Goal: Navigation & Orientation: Find specific page/section

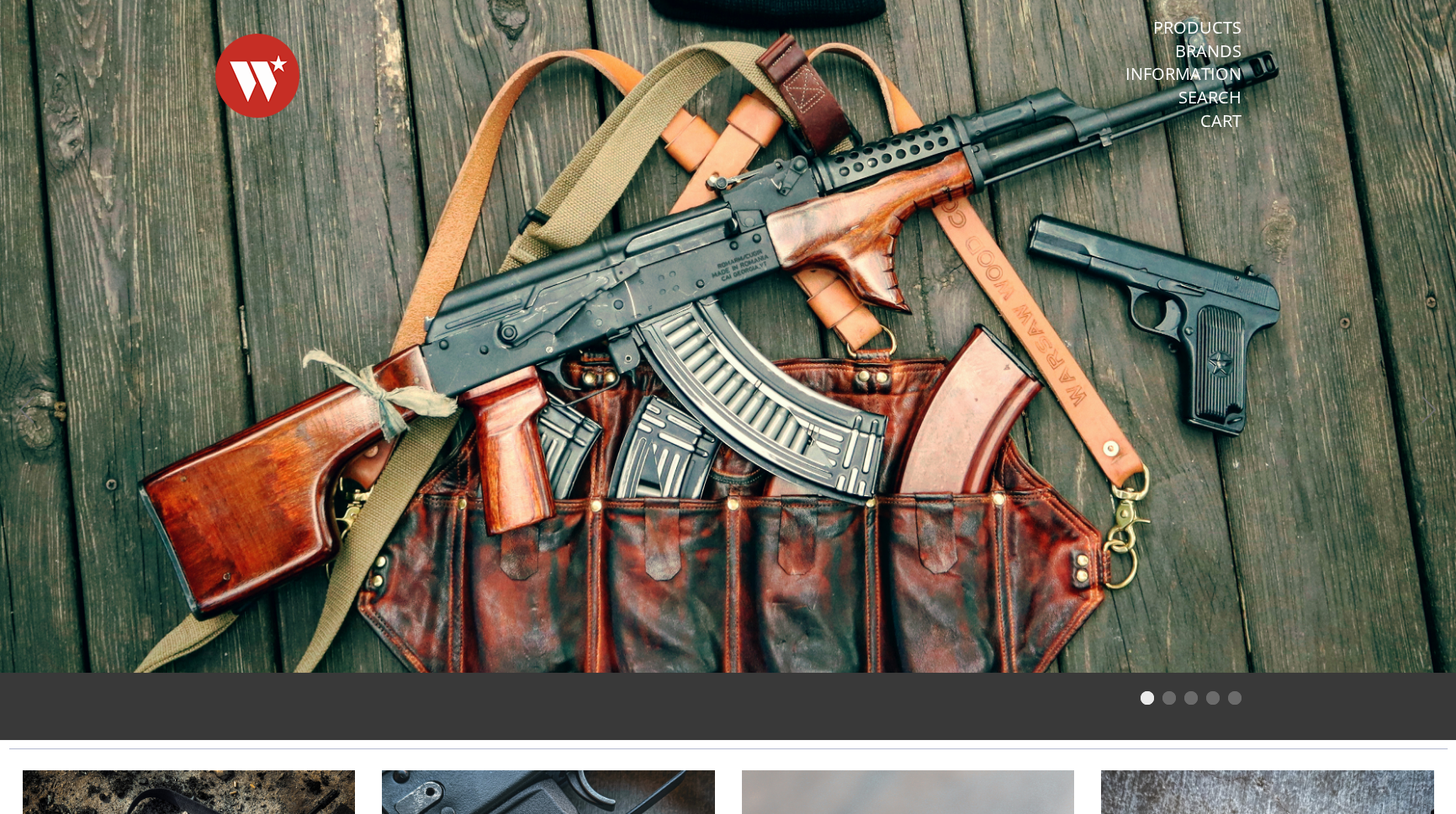
click at [1204, 24] on link "Products" at bounding box center [1197, 28] width 89 height 22
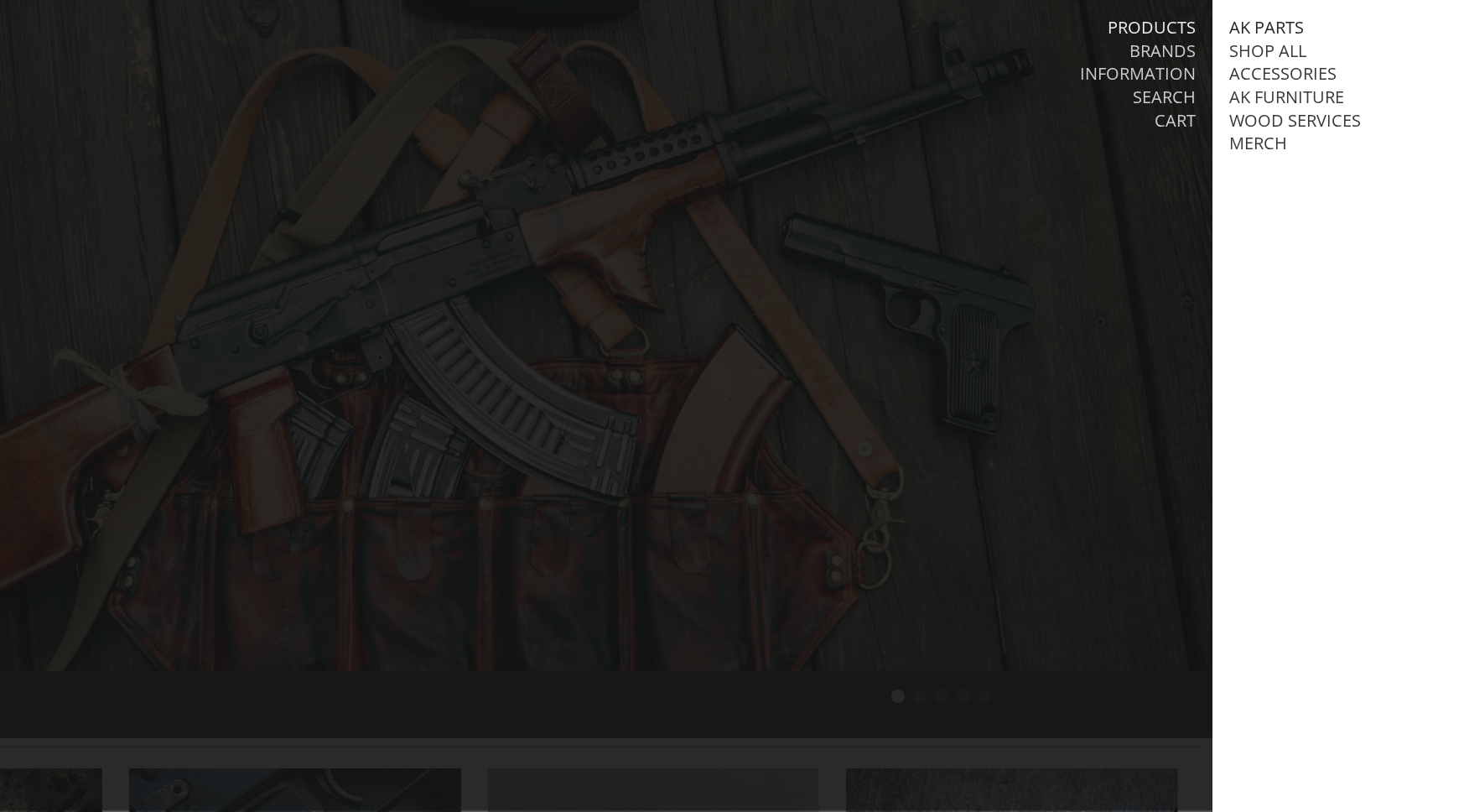
click at [1281, 31] on link "AK Parts" at bounding box center [1266, 28] width 75 height 22
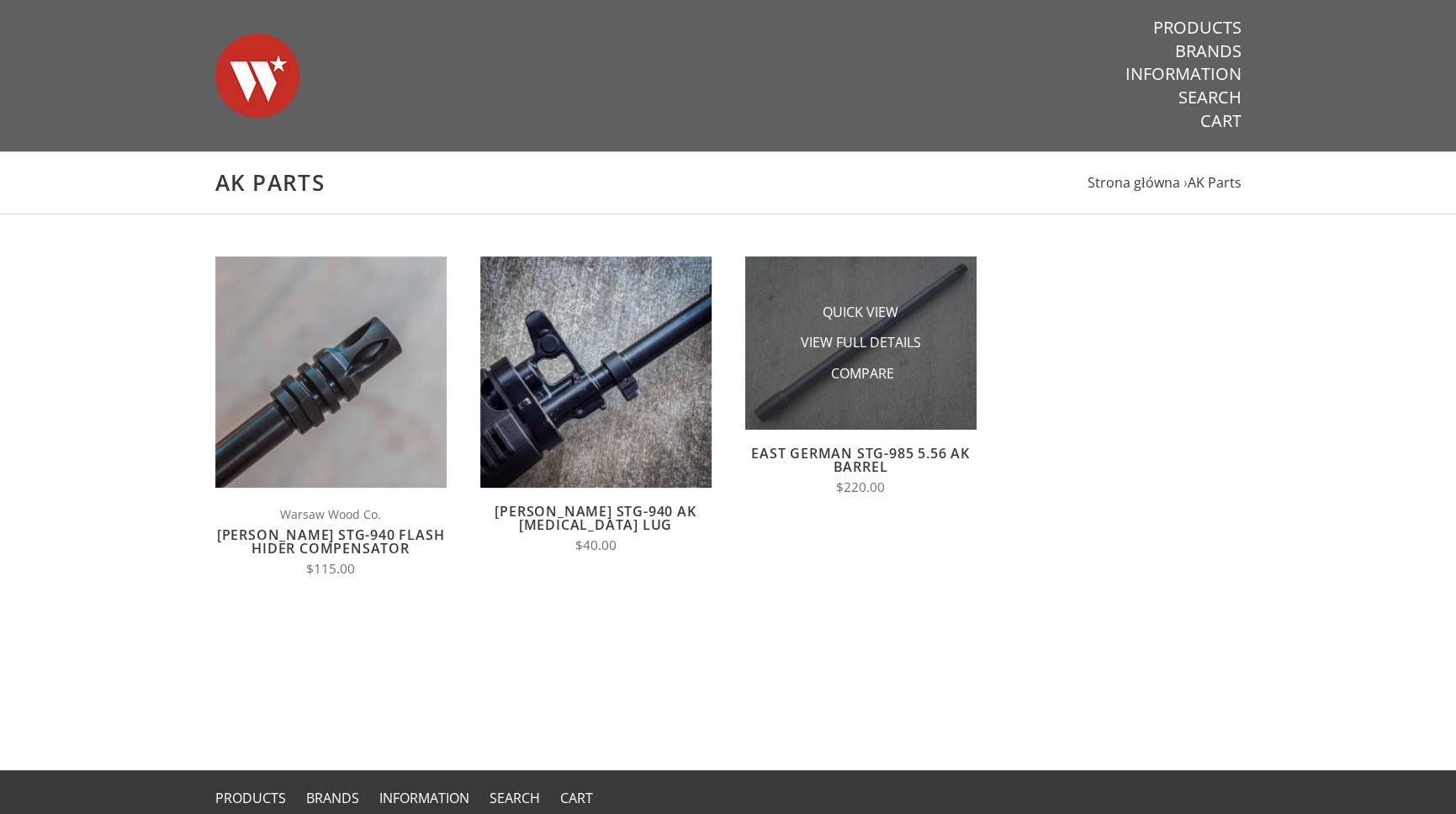
click at [935, 381] on li "Compare" at bounding box center [861, 373] width 168 height 31
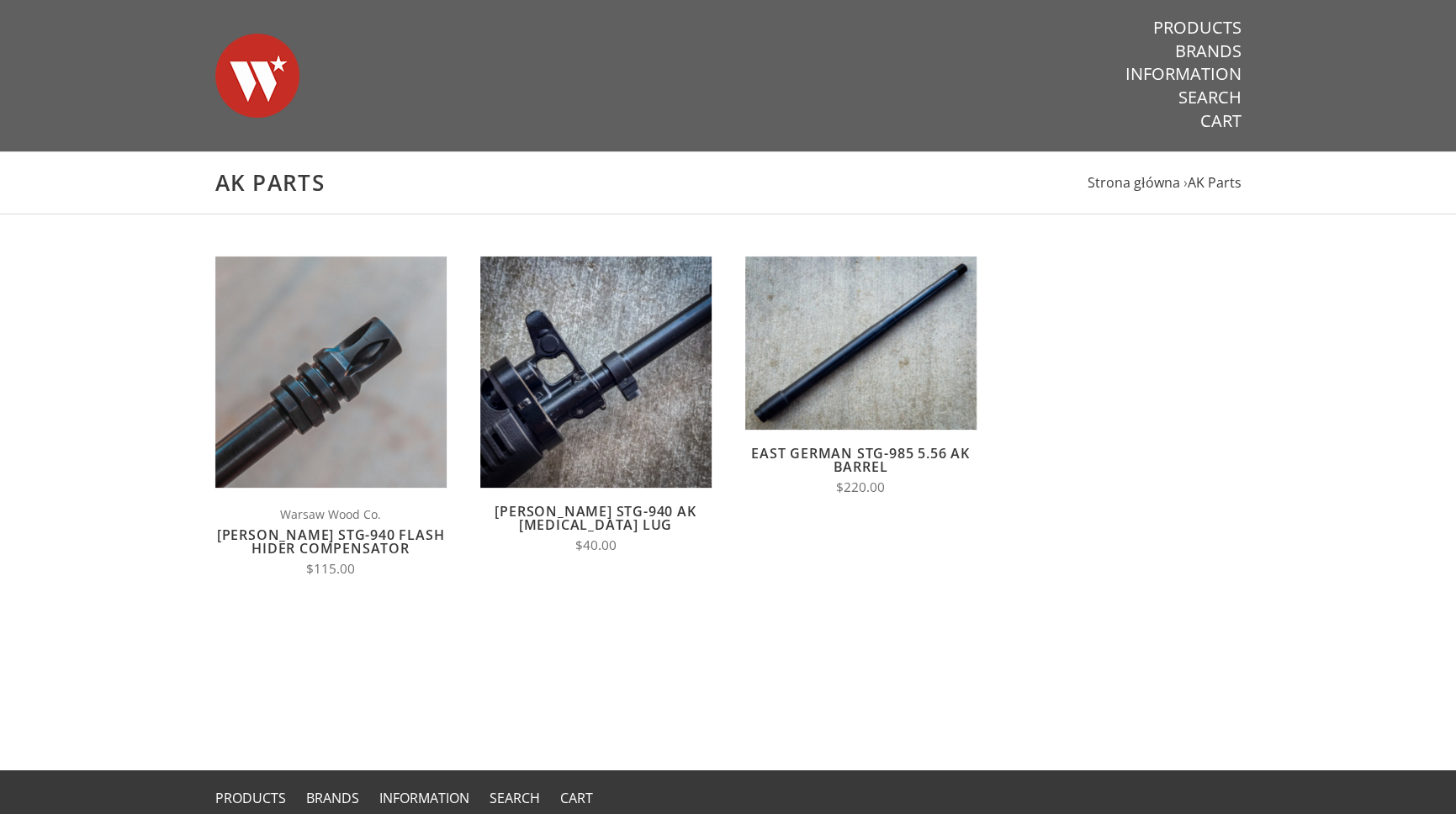
click at [855, 457] on link "East German STG-985 5.56 AK Barrel" at bounding box center [860, 459] width 218 height 32
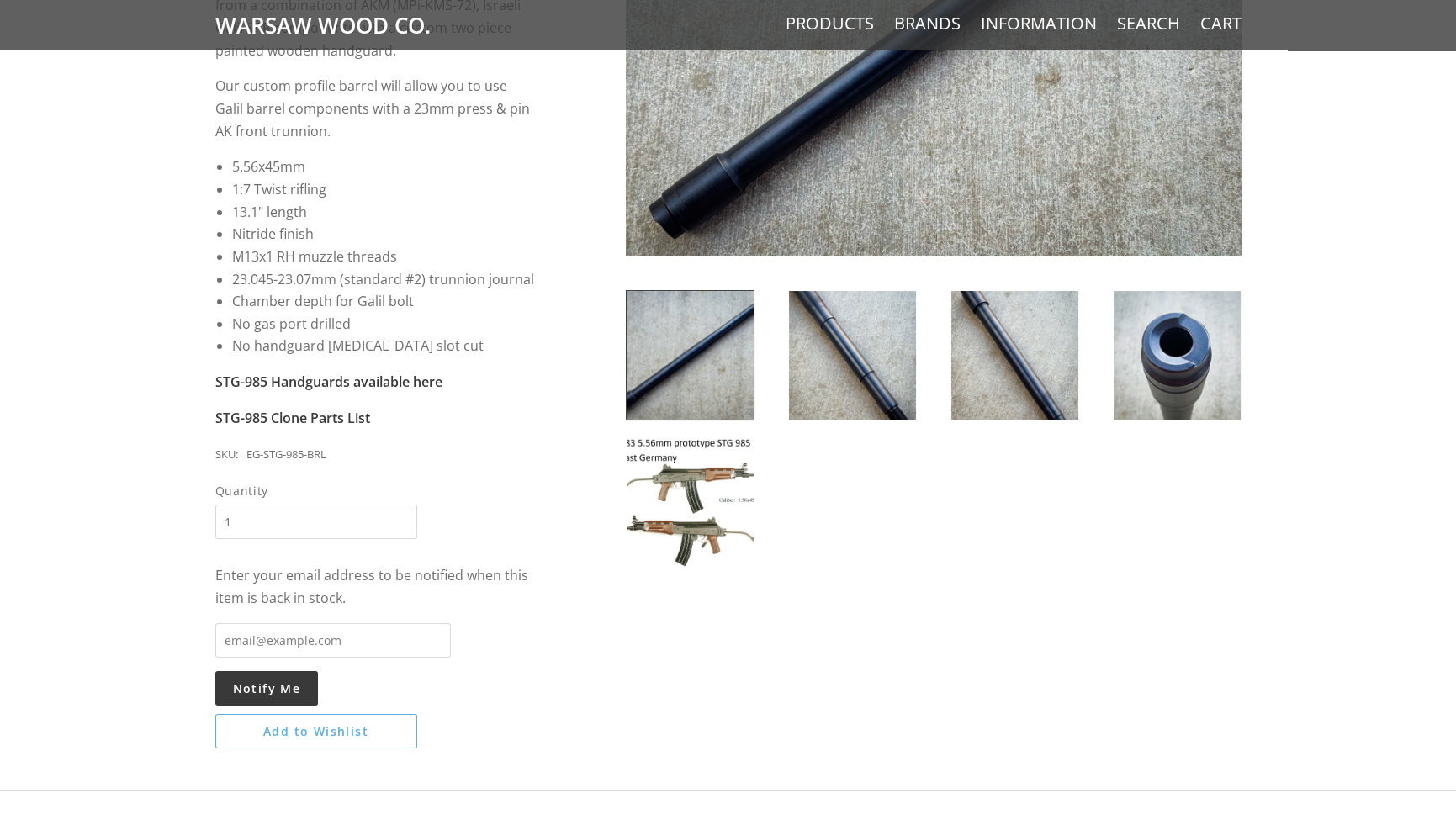
scroll to position [504, 0]
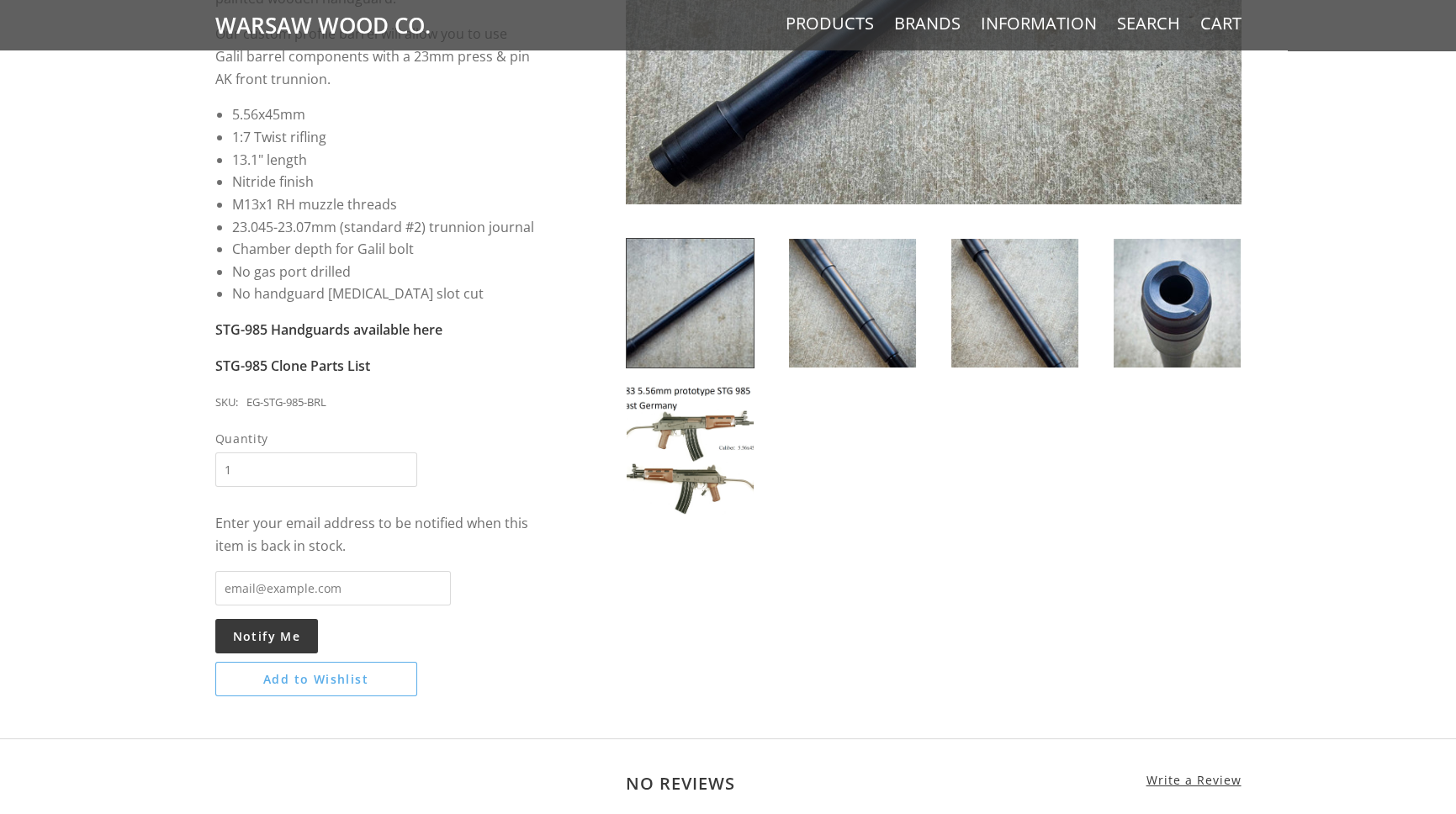
click at [744, 434] on img at bounding box center [690, 450] width 127 height 128
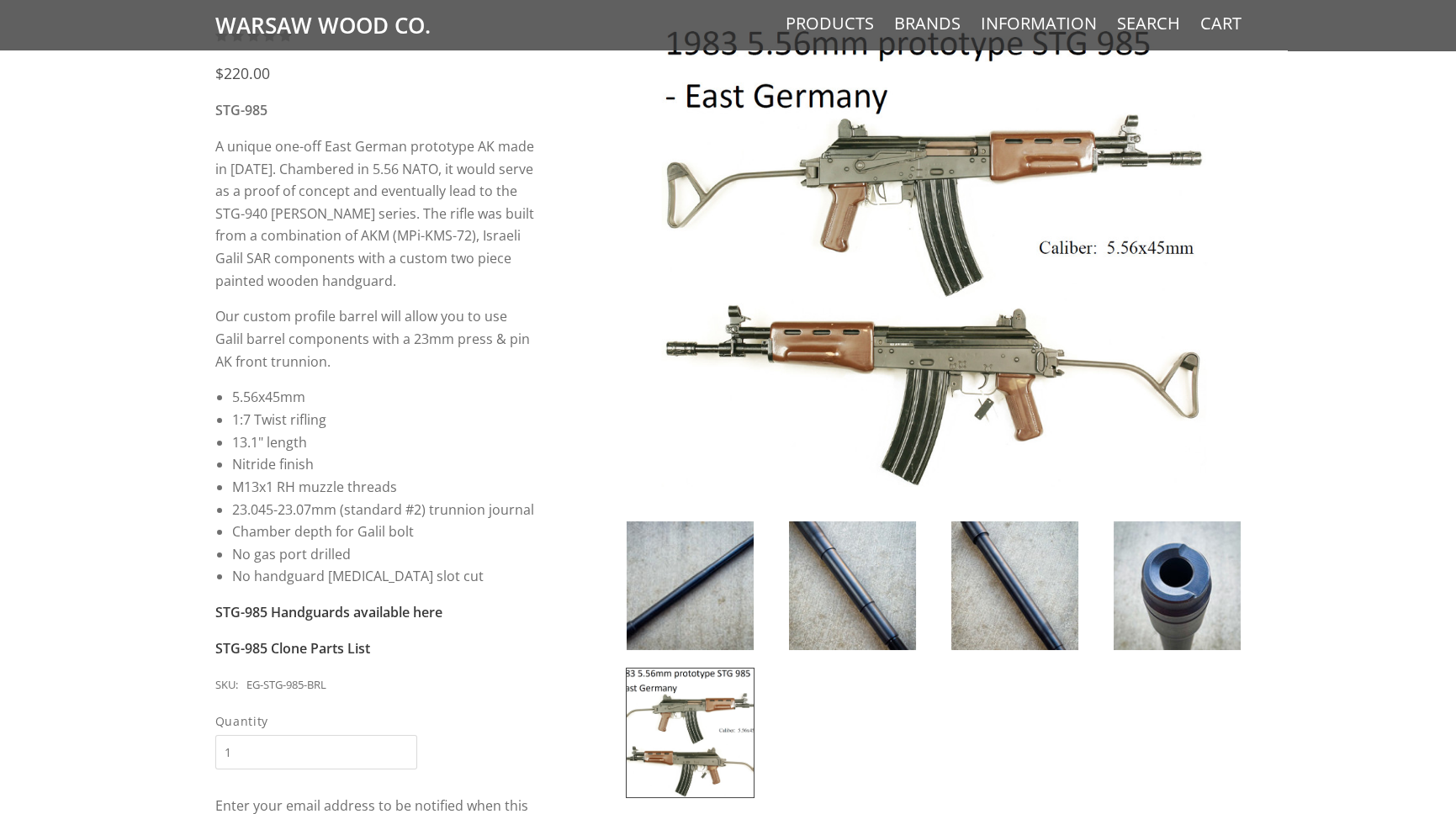
scroll to position [168, 0]
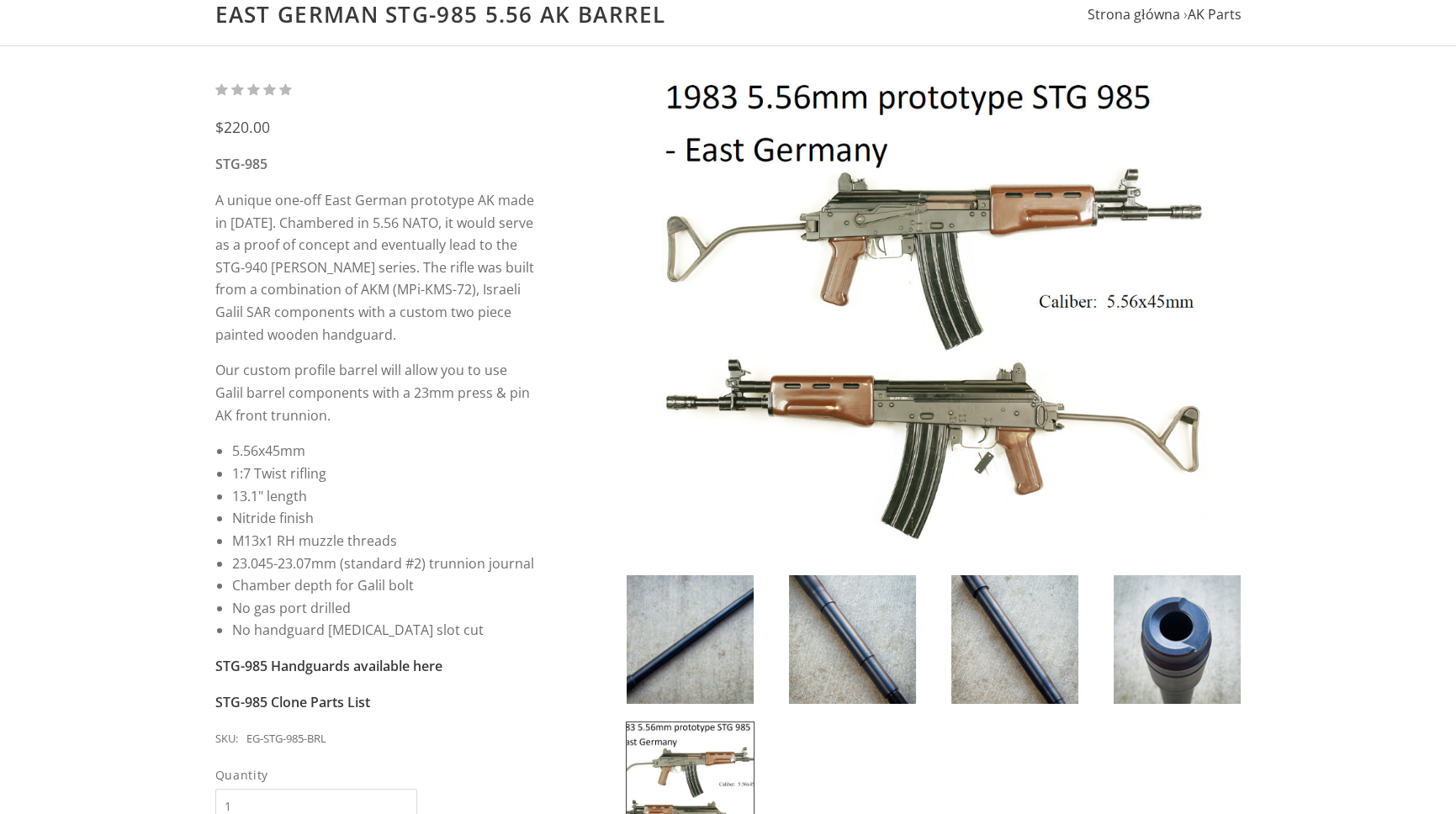
drag, startPoint x: 864, startPoint y: 334, endPoint x: 848, endPoint y: 320, distance: 21.3
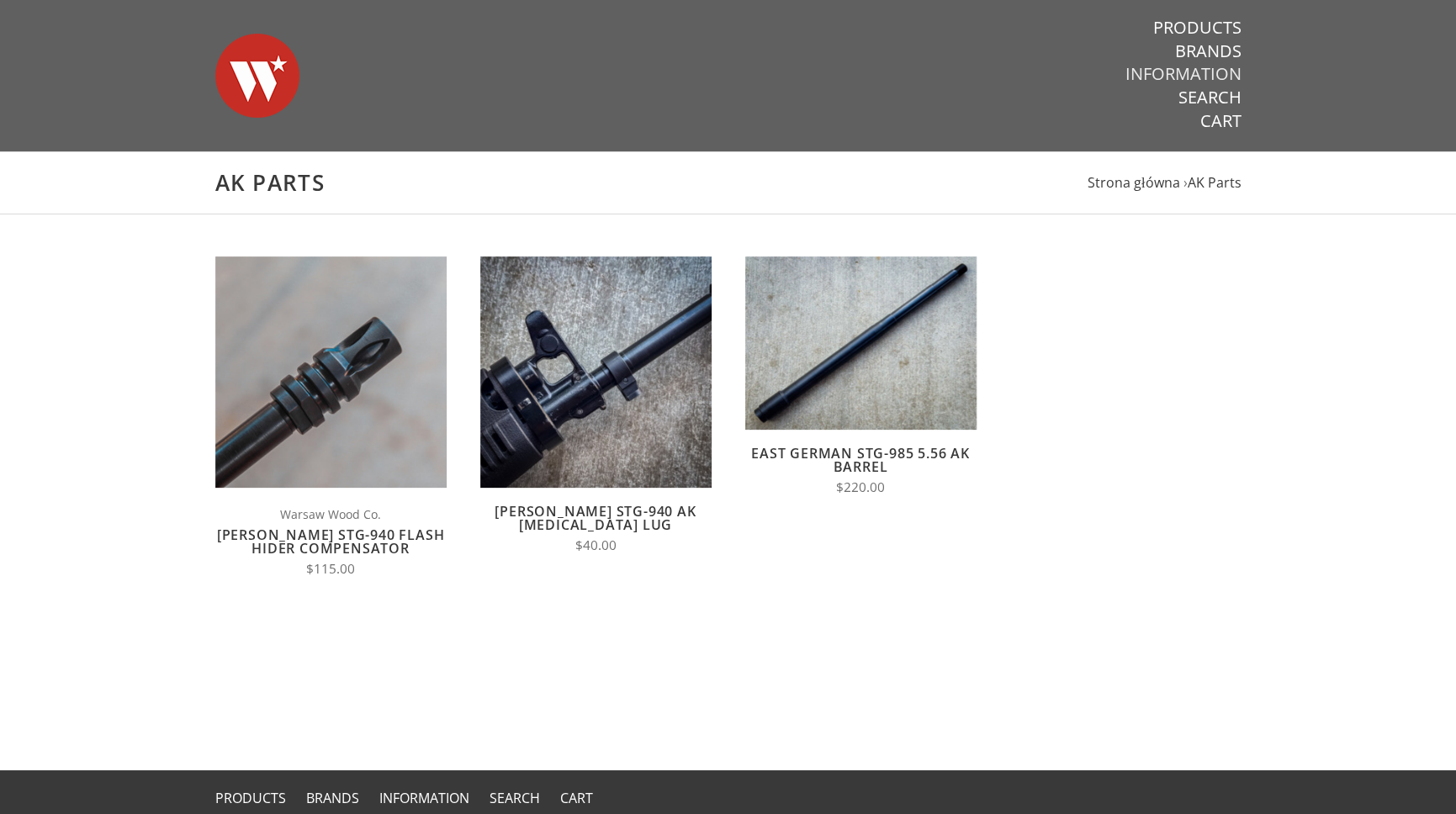
click at [1217, 74] on link "Information" at bounding box center [1183, 74] width 116 height 22
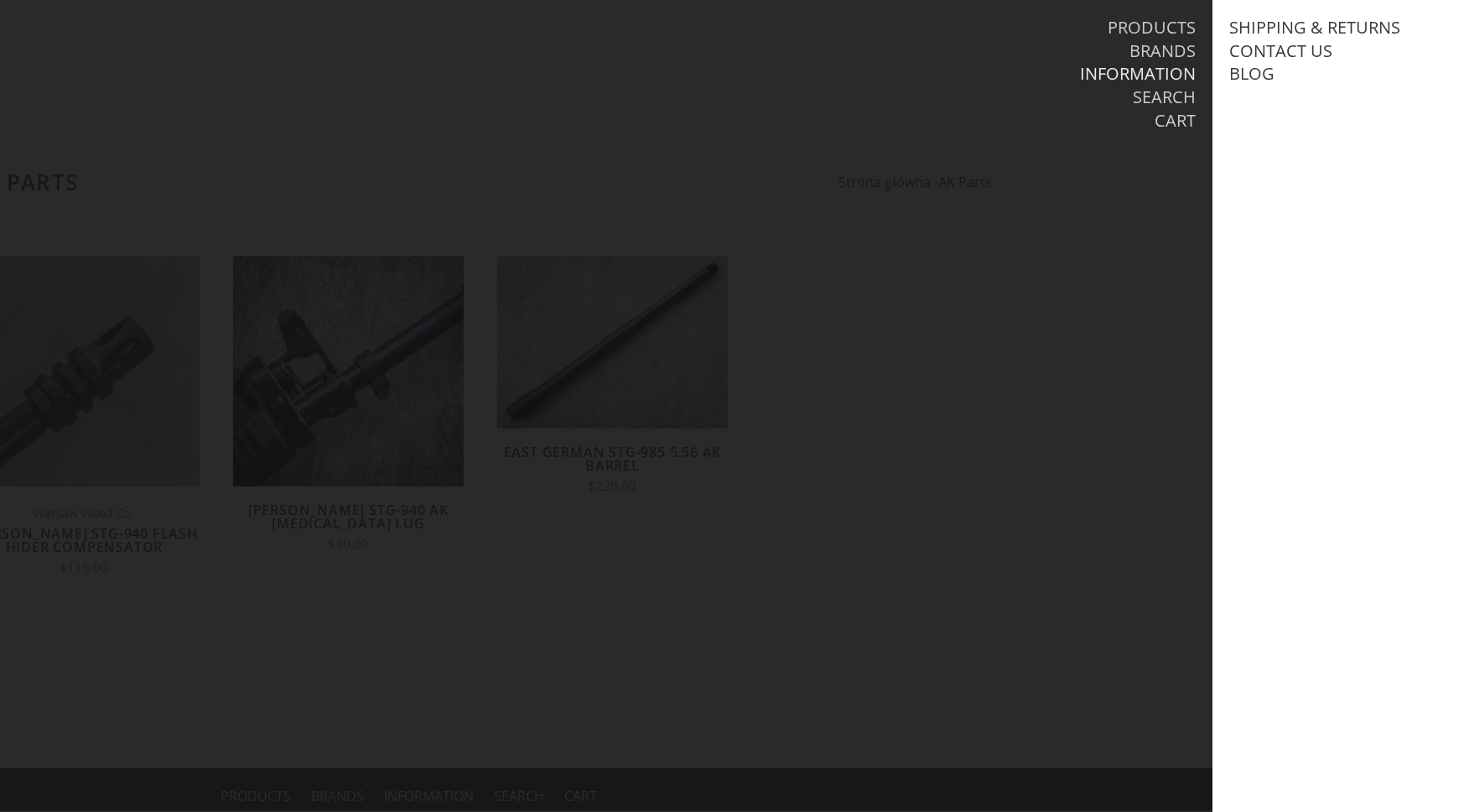
click at [944, 183] on div at bounding box center [732, 406] width 1464 height 812
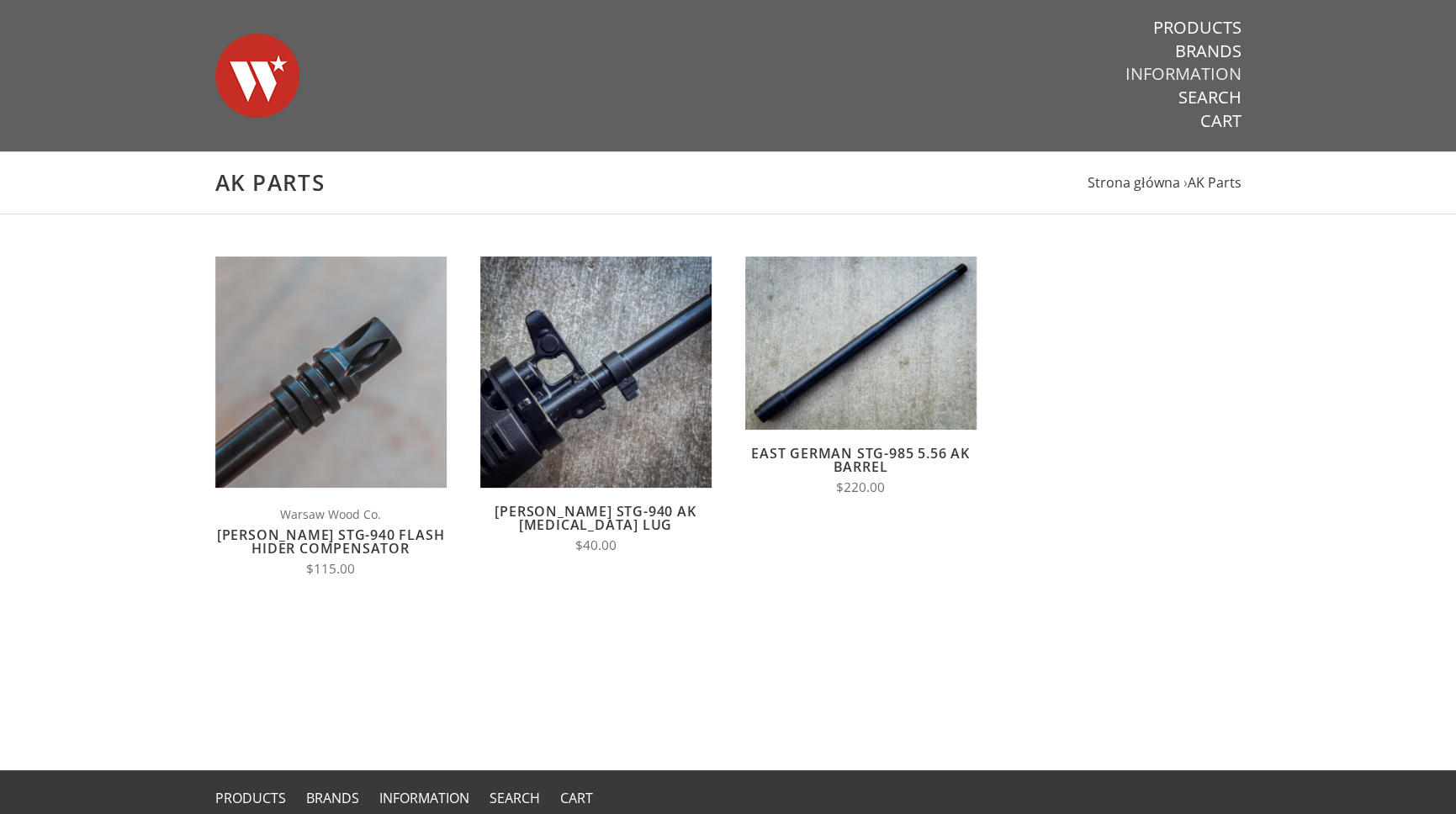
click at [1203, 73] on link "Information" at bounding box center [1183, 74] width 116 height 22
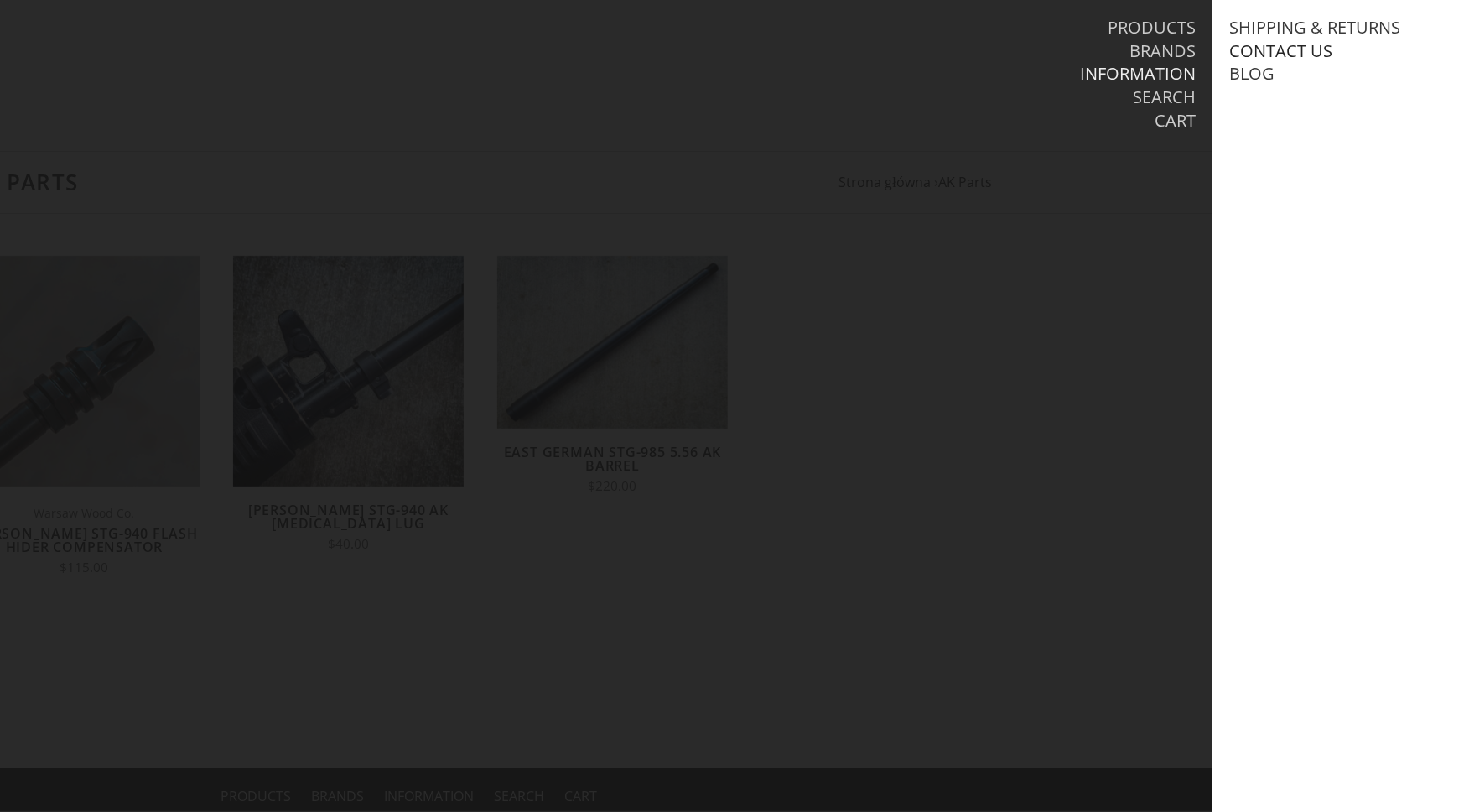
click at [1292, 49] on link "Contact Us" at bounding box center [1281, 52] width 103 height 22
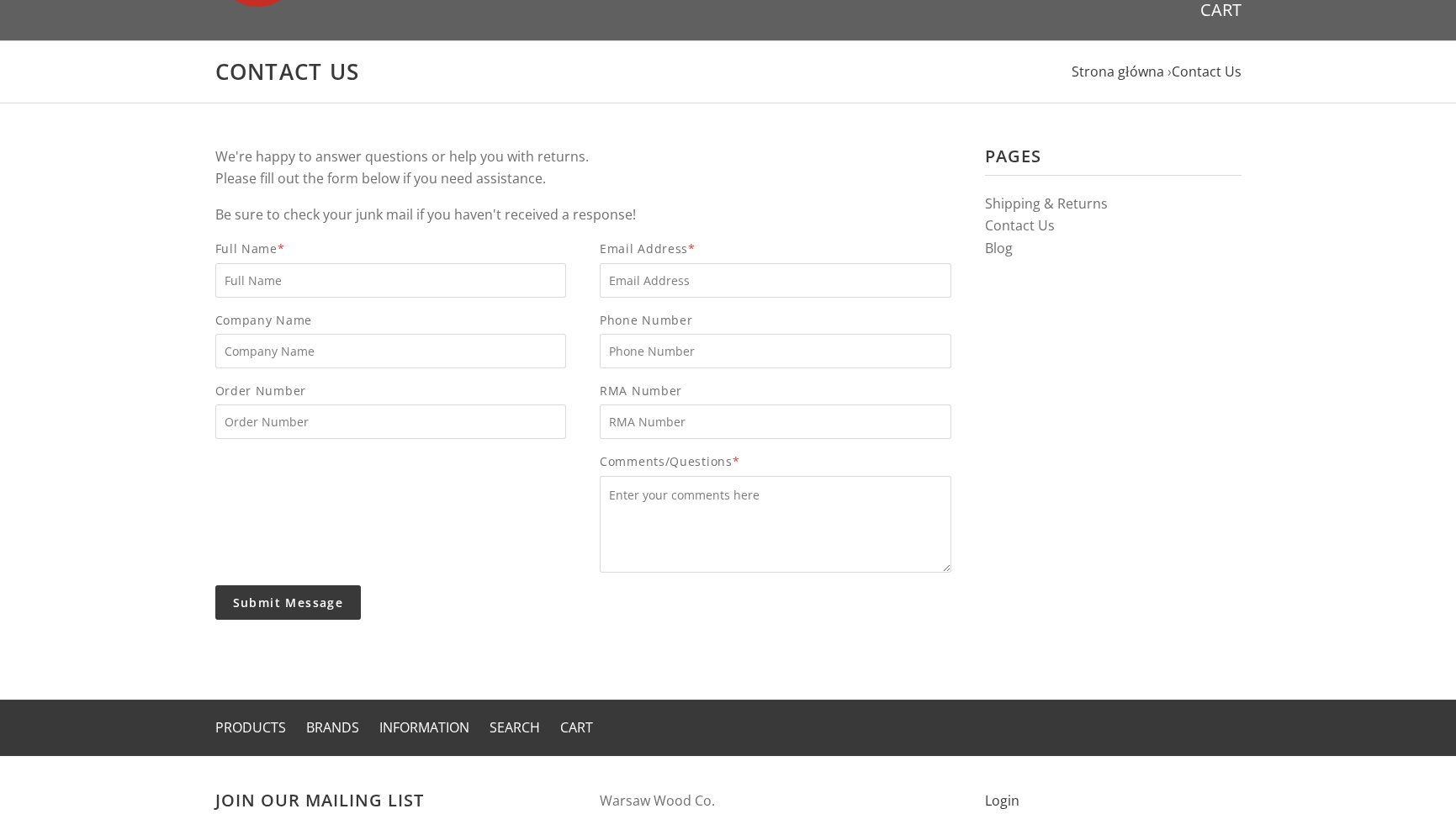
scroll to position [356, 0]
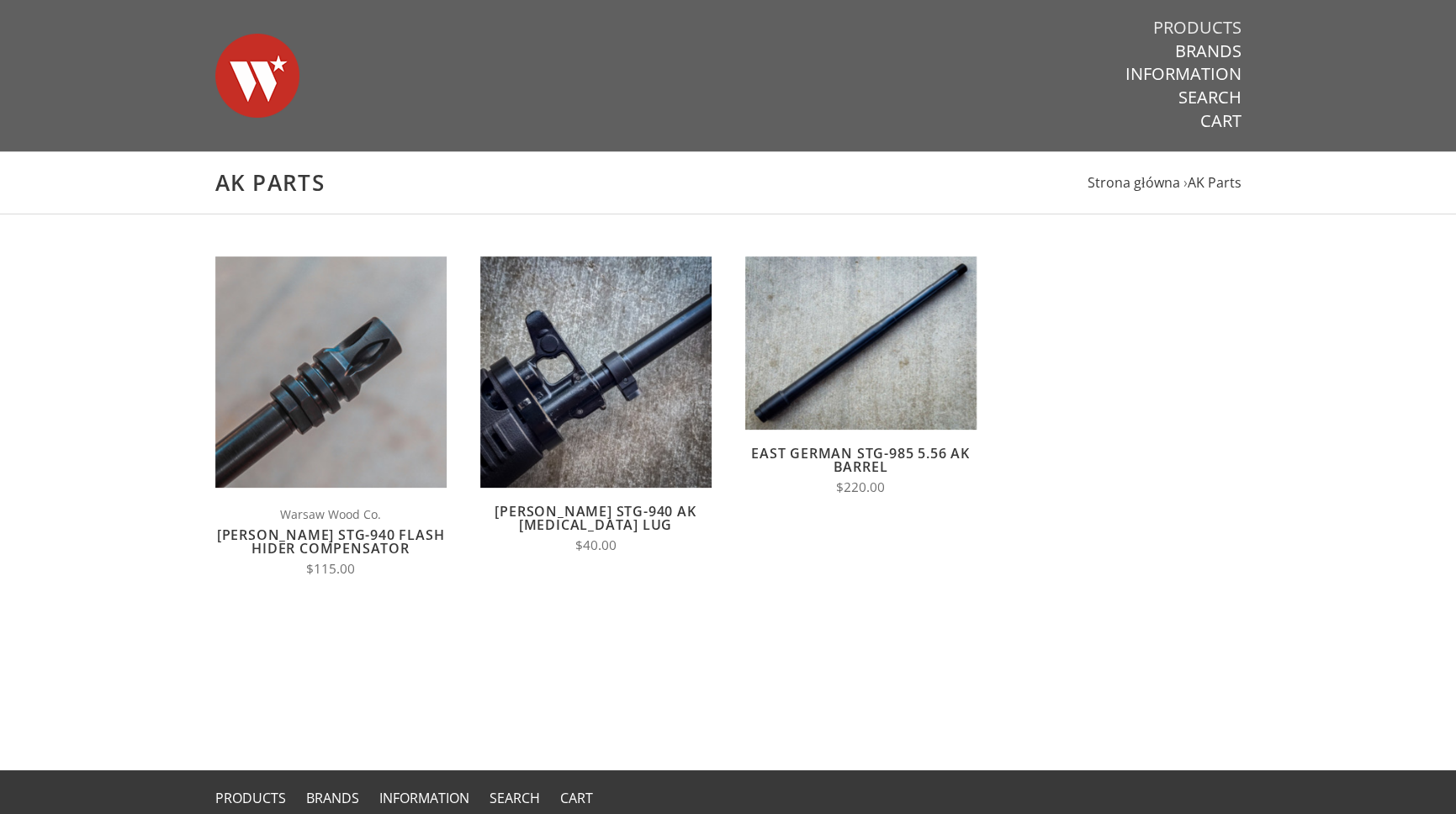
click at [1223, 35] on link "Products" at bounding box center [1197, 28] width 89 height 22
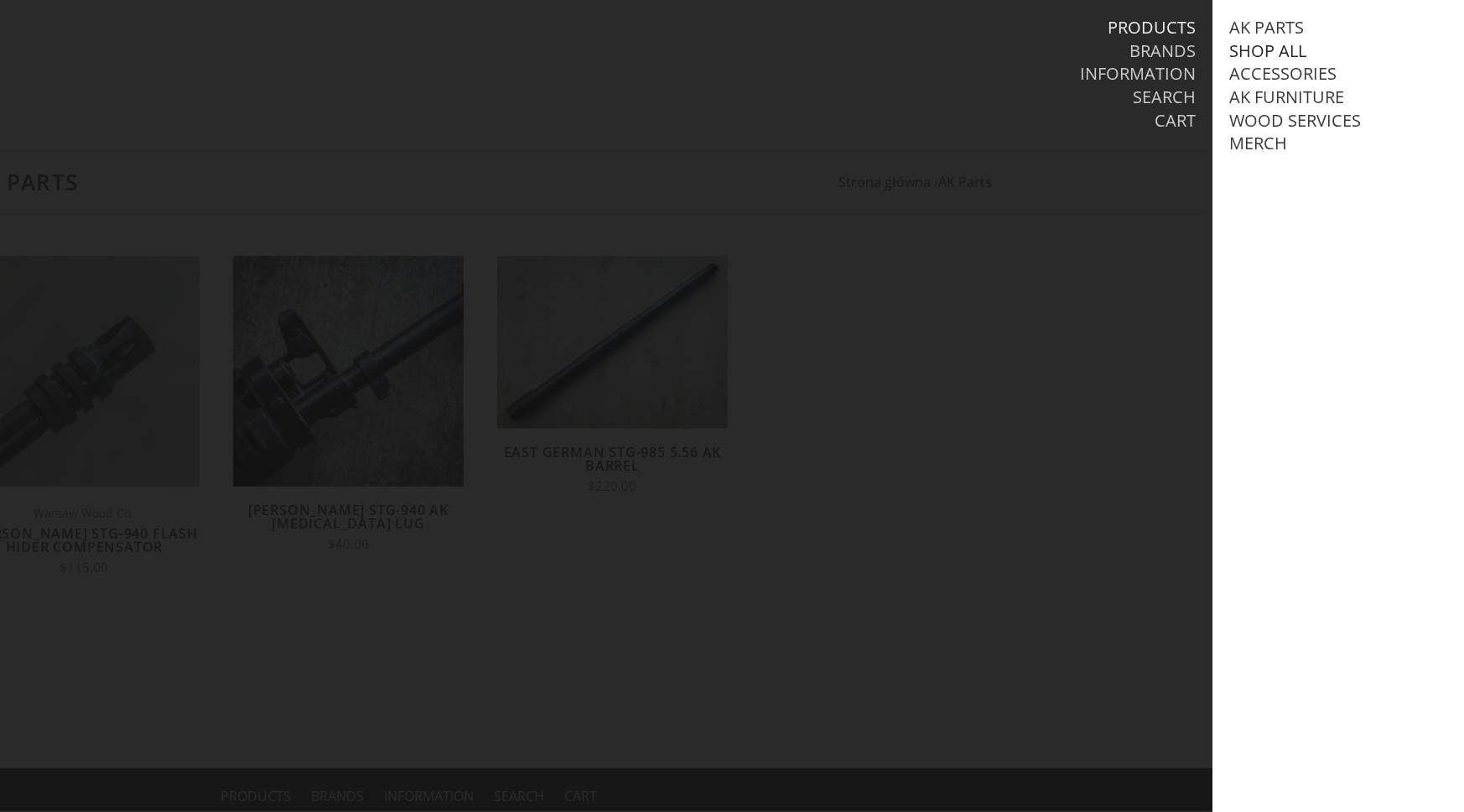
click at [1270, 51] on link "Shop All" at bounding box center [1268, 52] width 77 height 22
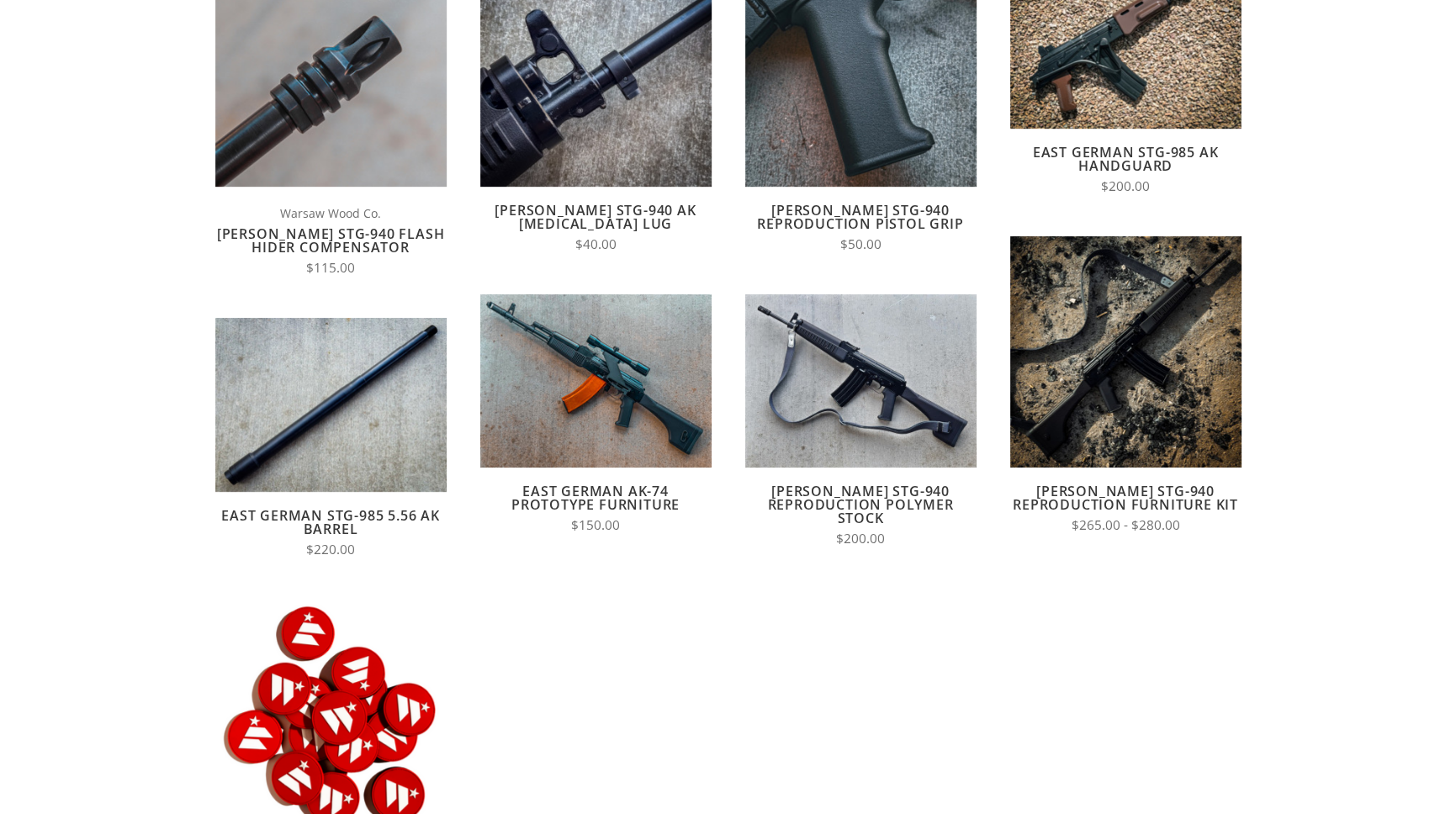
scroll to position [504, 0]
